Goal: Find specific page/section: Find specific page/section

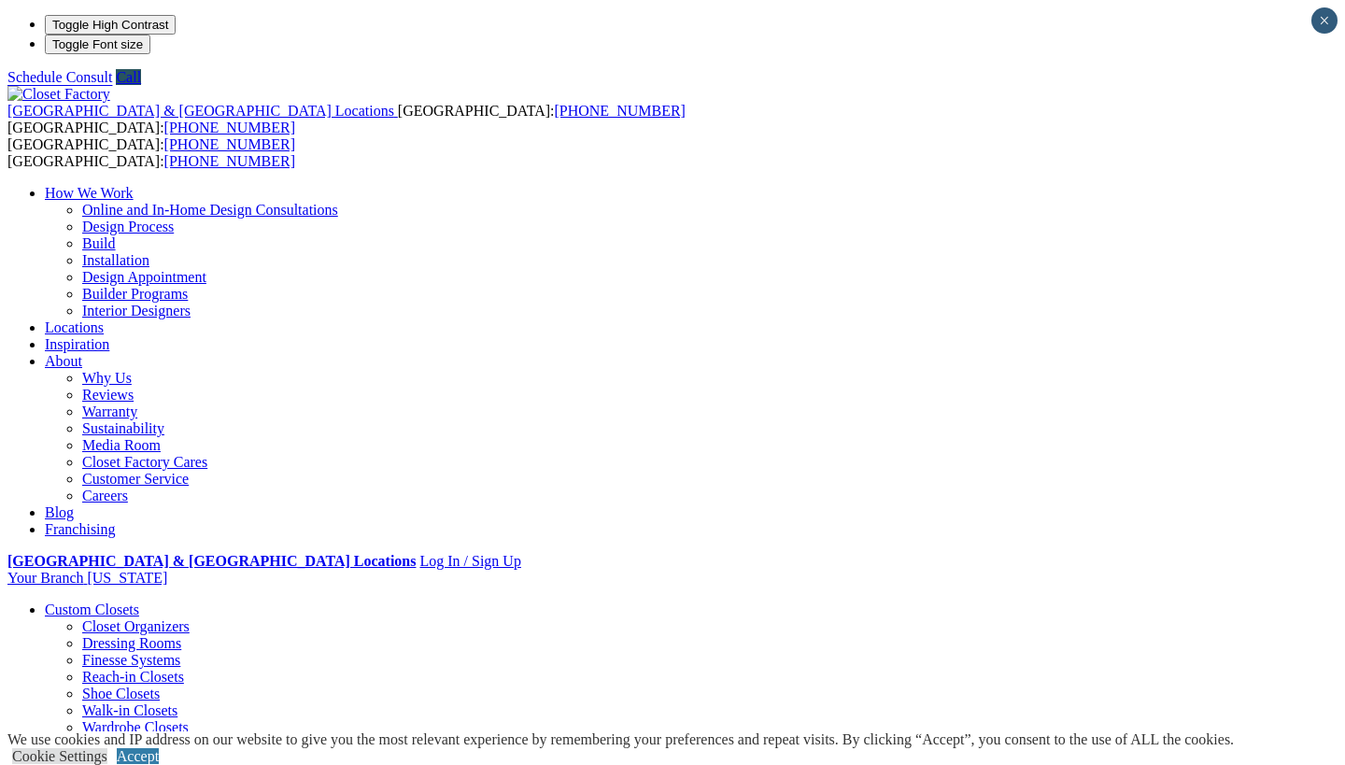
click at [104, 319] on link "Locations" at bounding box center [74, 327] width 59 height 16
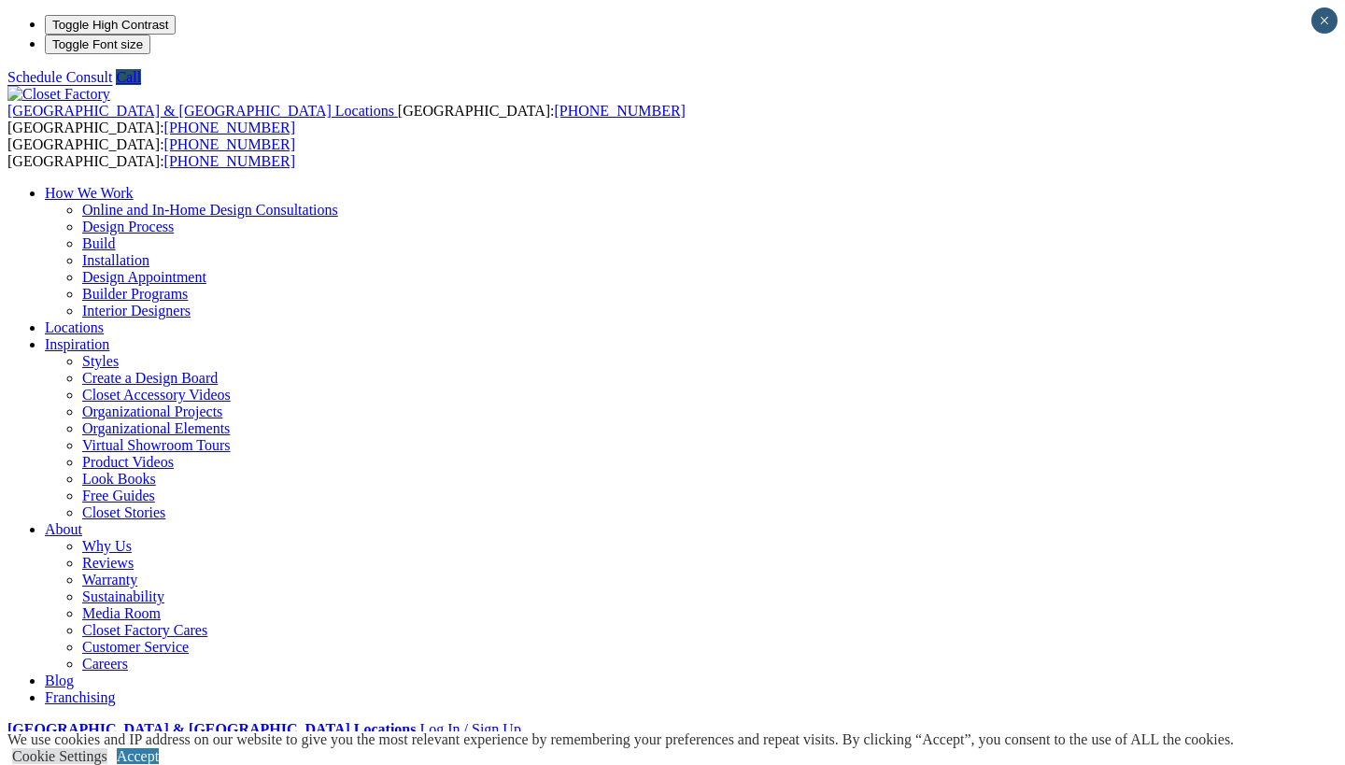
type input "*****"
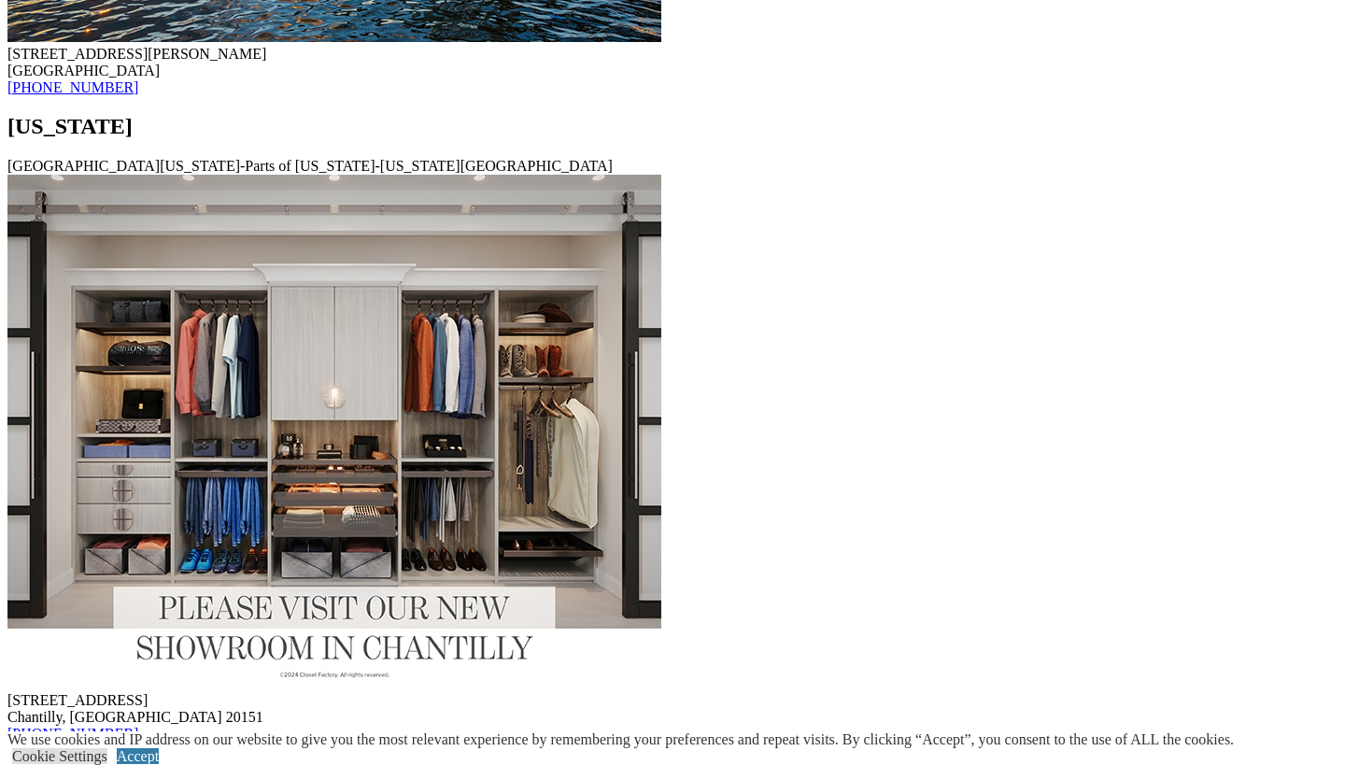
scroll to position [11684, 0]
